Goal: Navigation & Orientation: Find specific page/section

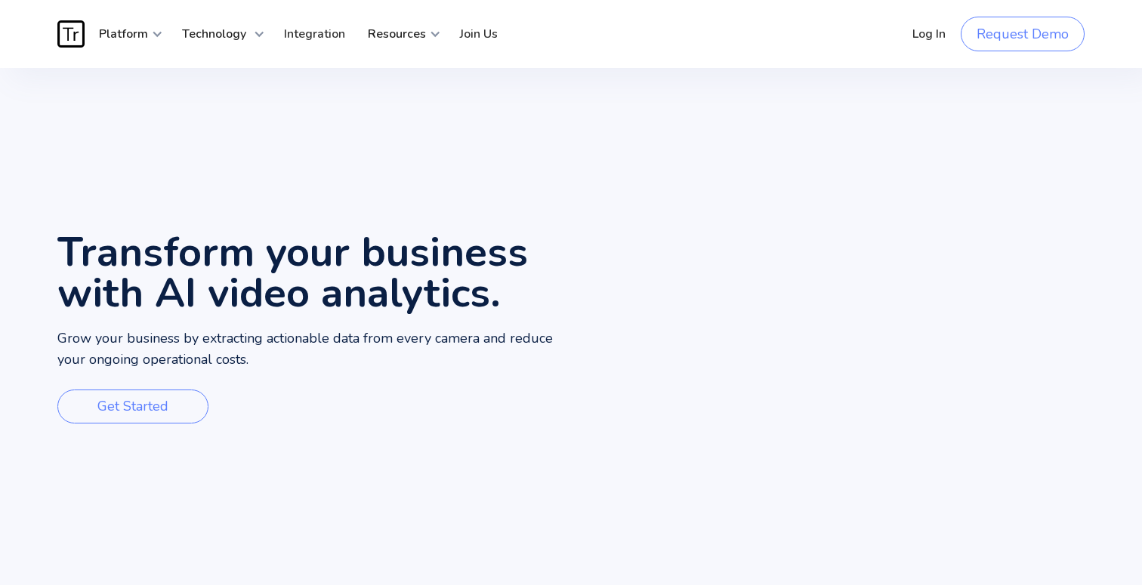
click at [124, 255] on h1 "Transform your business with AI video analytics." at bounding box center [313, 273] width 513 height 82
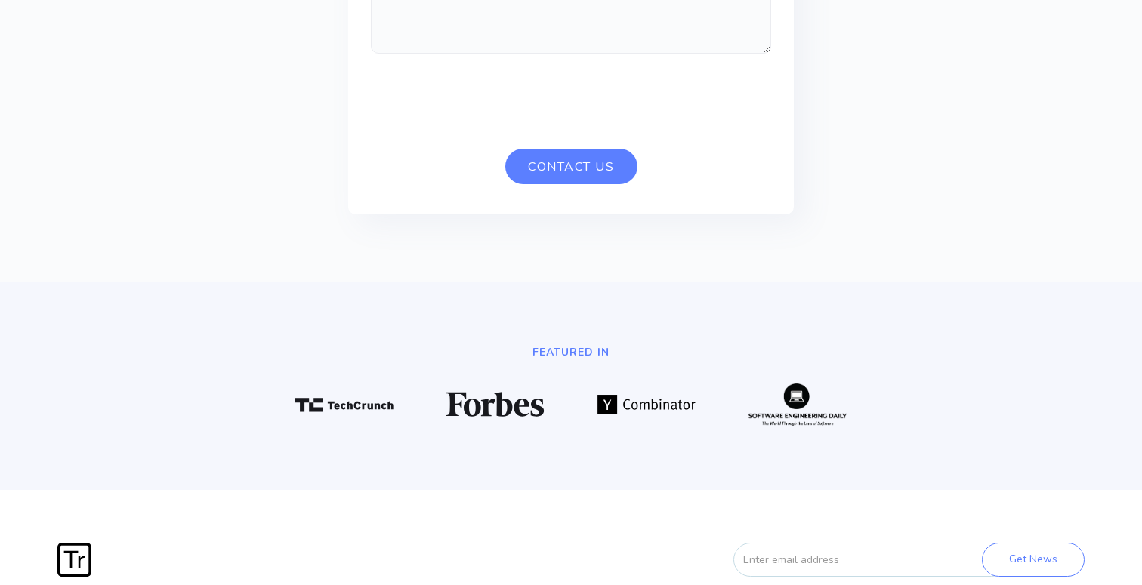
scroll to position [4042, 0]
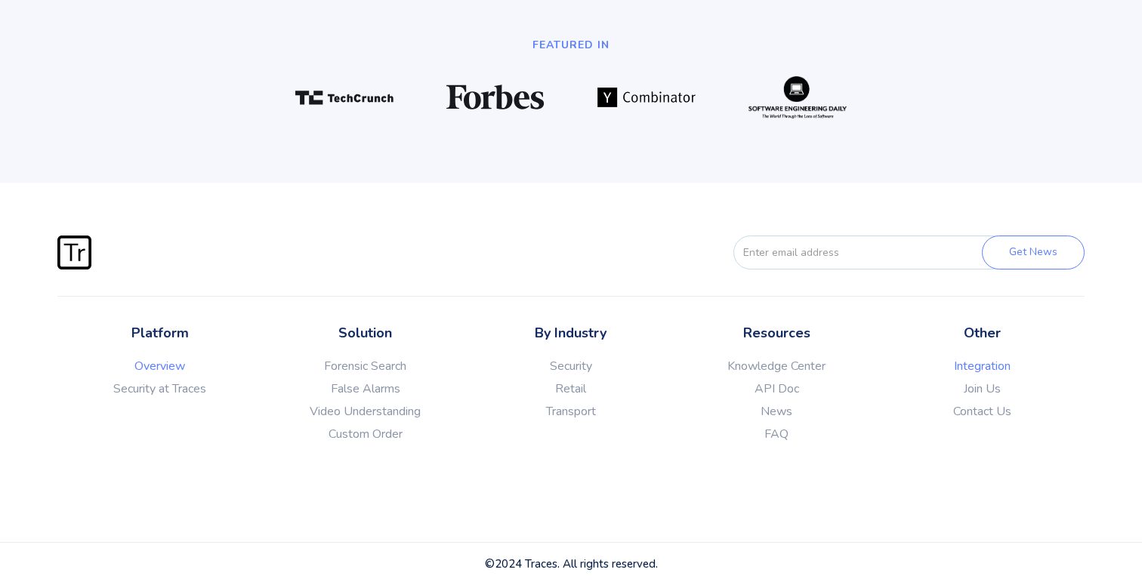
click at [998, 366] on link "Integration" at bounding box center [981, 366] width 205 height 15
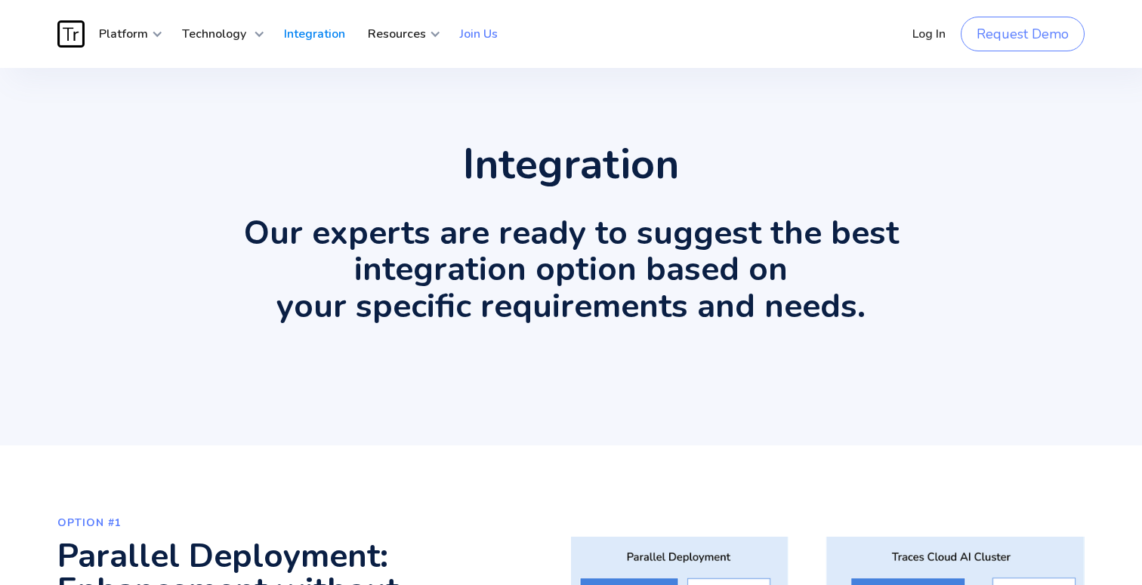
click at [474, 43] on link "Join Us" at bounding box center [478, 33] width 60 height 45
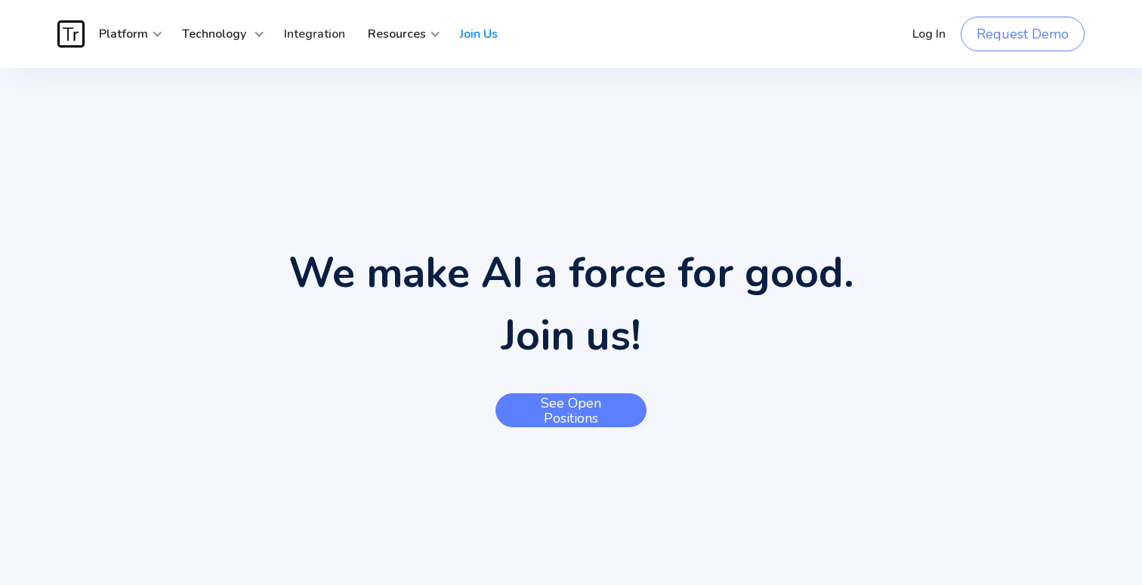
click at [617, 405] on link "See open positions" at bounding box center [570, 410] width 151 height 34
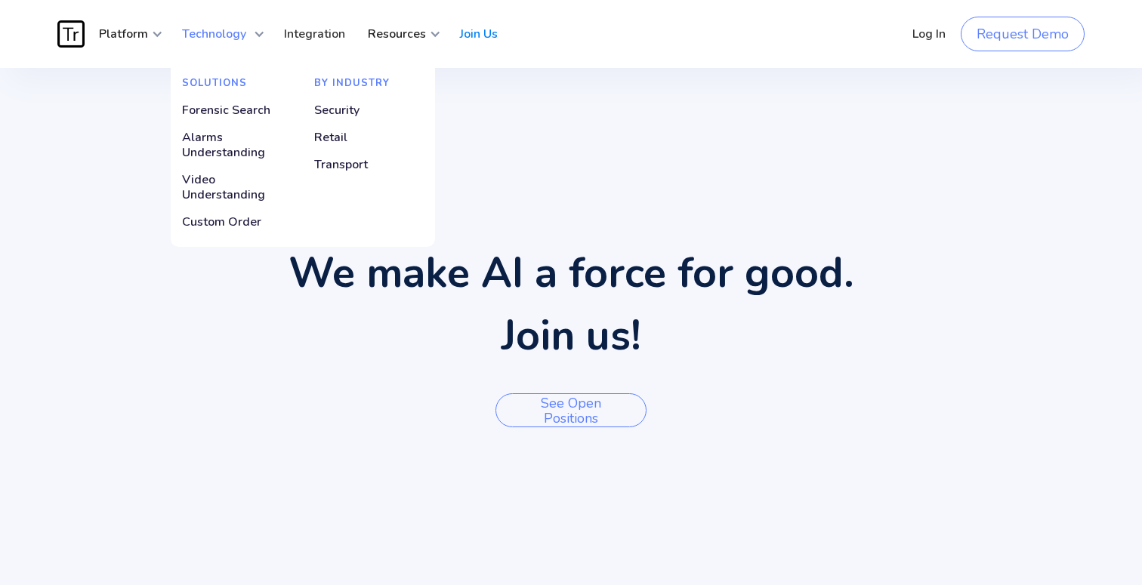
click at [230, 36] on strong "Technology" at bounding box center [214, 34] width 64 height 17
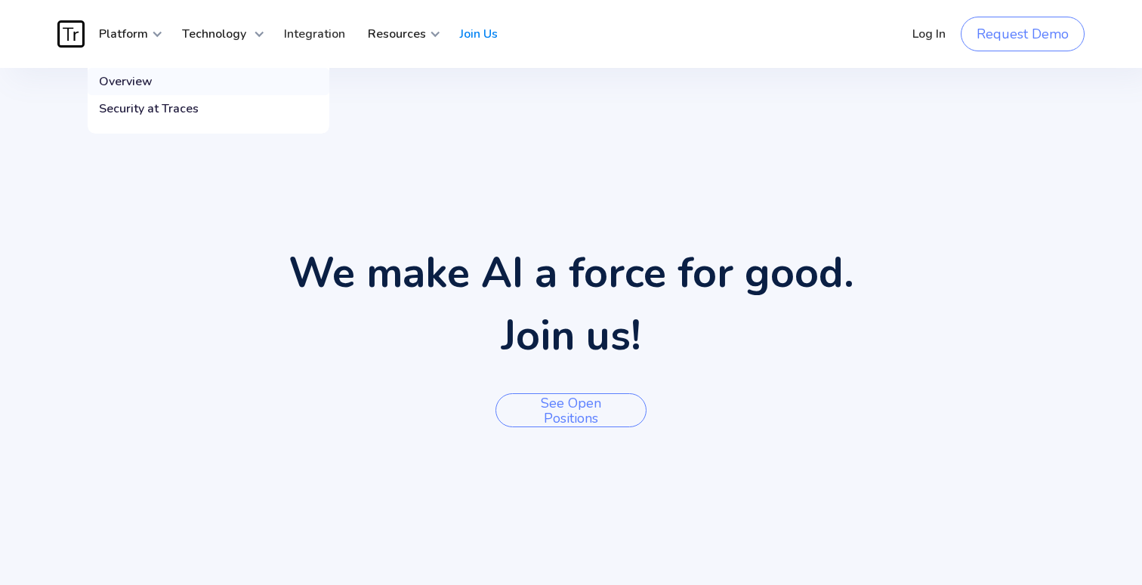
click at [137, 87] on div "Overview" at bounding box center [126, 81] width 54 height 15
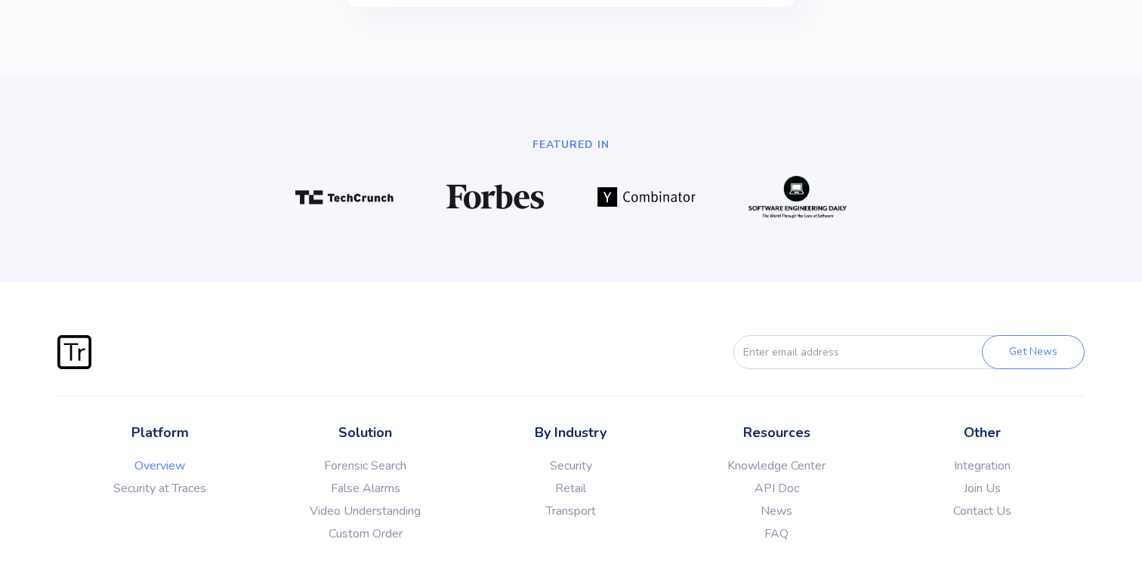
scroll to position [4042, 0]
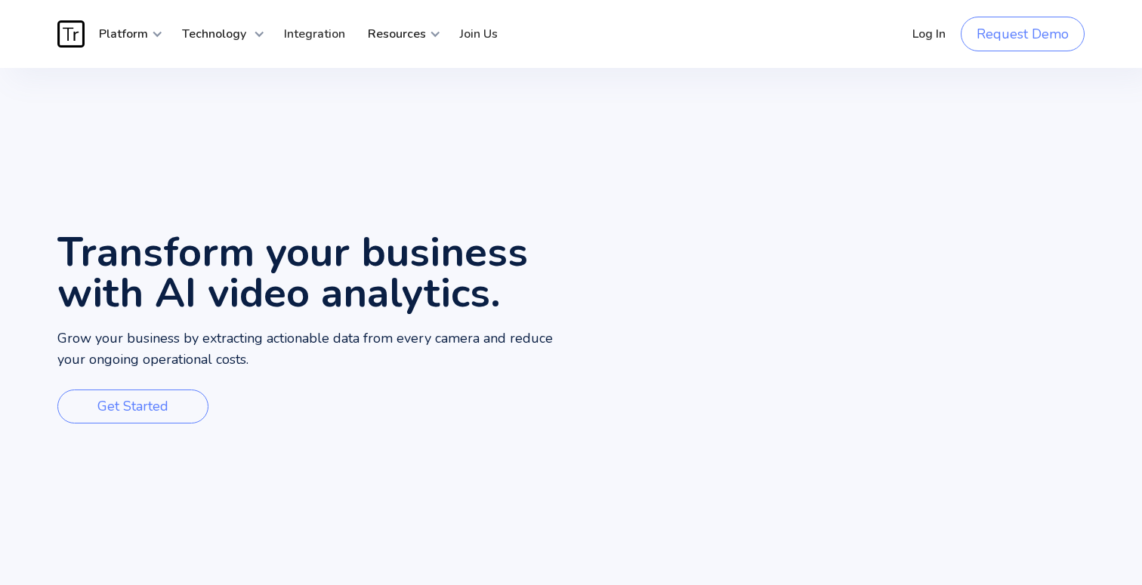
scroll to position [4042, 0]
